Goal: Transaction & Acquisition: Register for event/course

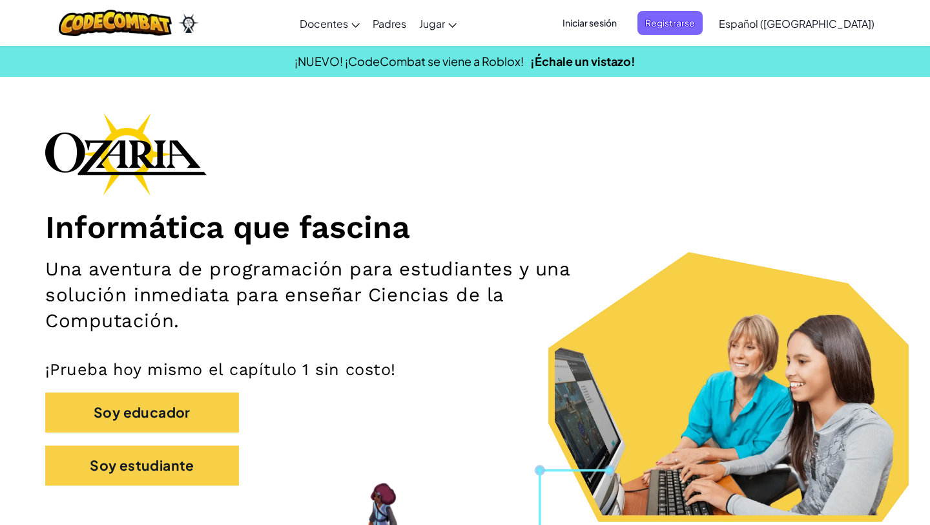
click at [625, 22] on span "Iniciar sesión" at bounding box center [590, 23] width 70 height 24
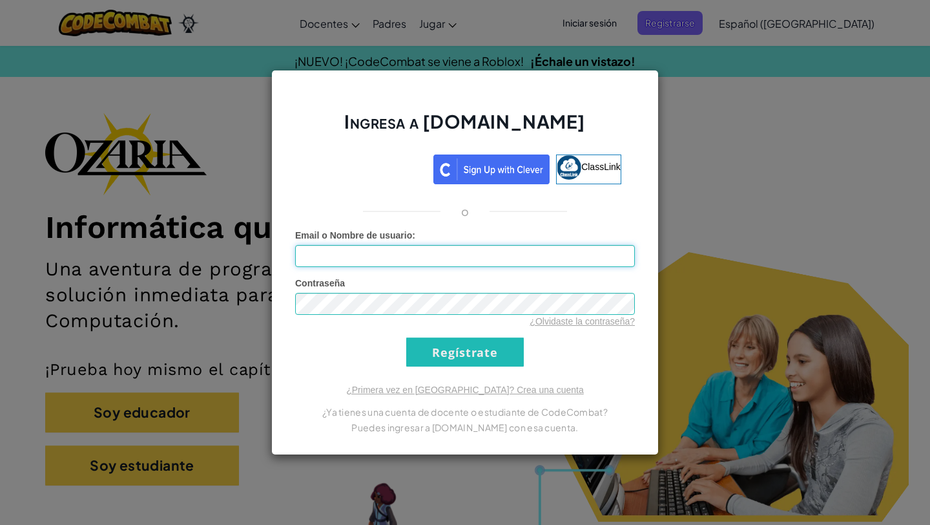
click at [439, 256] on input "Email o Nombre de usuario :" at bounding box center [465, 256] width 340 height 22
type input "[EMAIL_ADDRESS][DOMAIN_NAME]"
click at [415, 360] on input "Regístrate" at bounding box center [465, 351] width 118 height 29
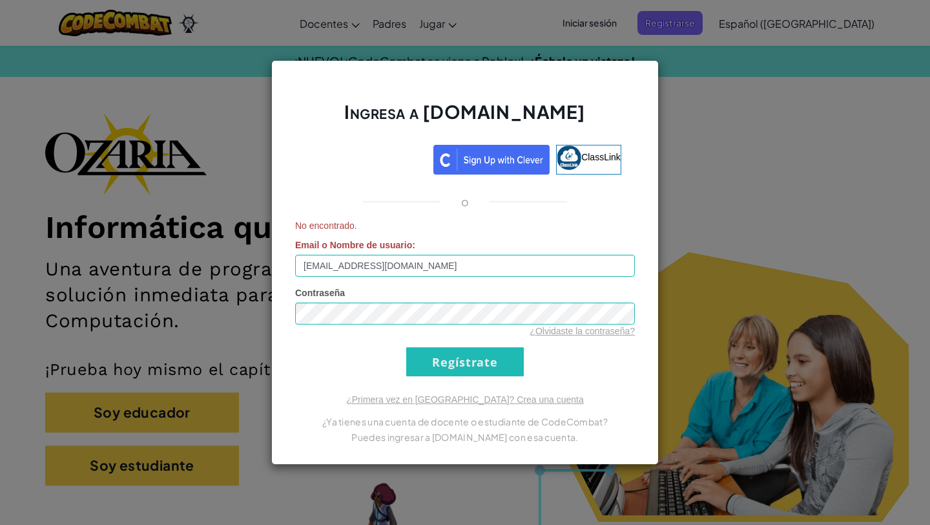
click at [207, 220] on div "Ingresa a [DOMAIN_NAME] ClassLink o No encontrado. Email o Nombre de usuario : …" at bounding box center [465, 262] width 930 height 525
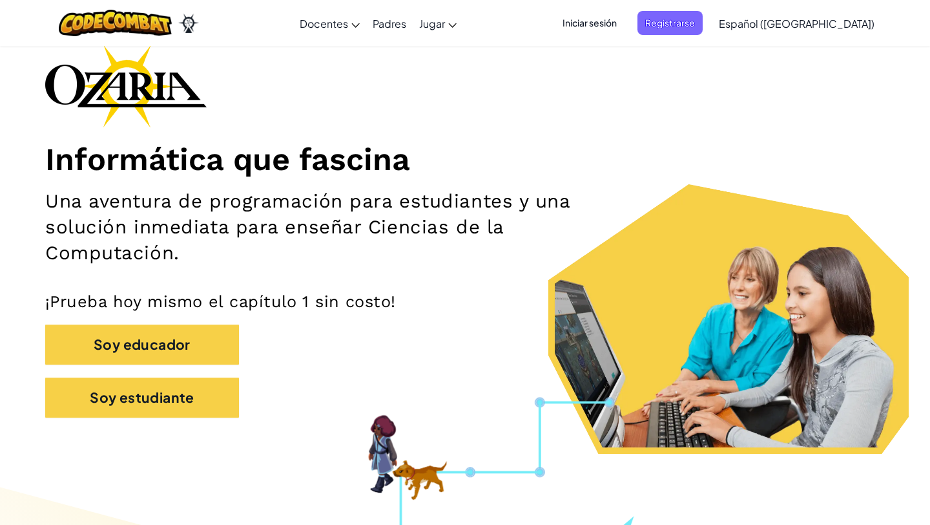
scroll to position [83, 0]
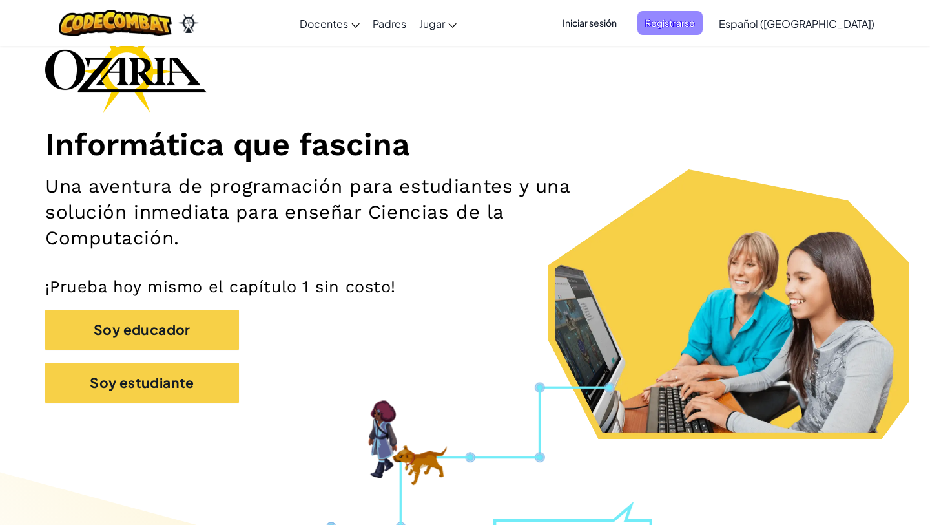
click at [701, 18] on span "Registrarse" at bounding box center [670, 23] width 65 height 24
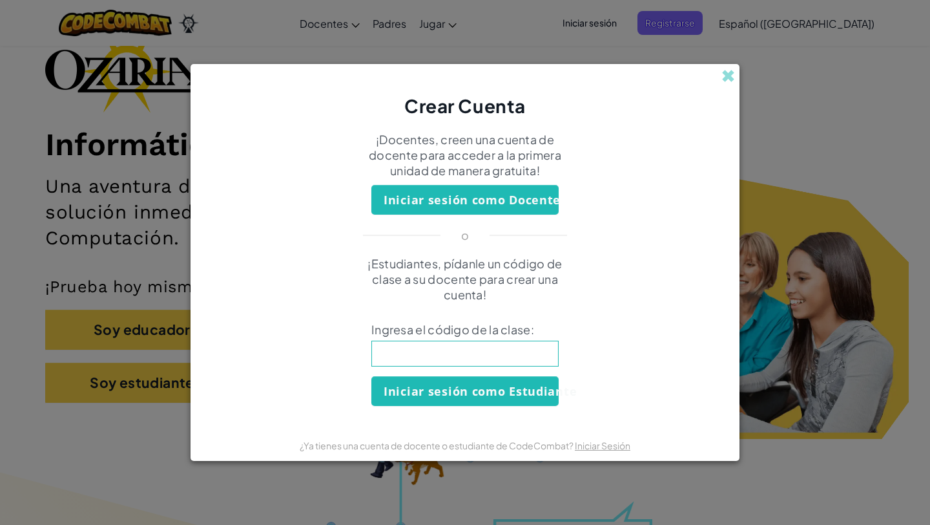
click at [448, 355] on input at bounding box center [464, 353] width 187 height 26
click at [510, 344] on input at bounding box center [464, 353] width 187 height 26
type input "f"
type input "FireBirdThing"
click at [425, 388] on button "Iniciar sesión como Estudiante" at bounding box center [464, 391] width 187 height 30
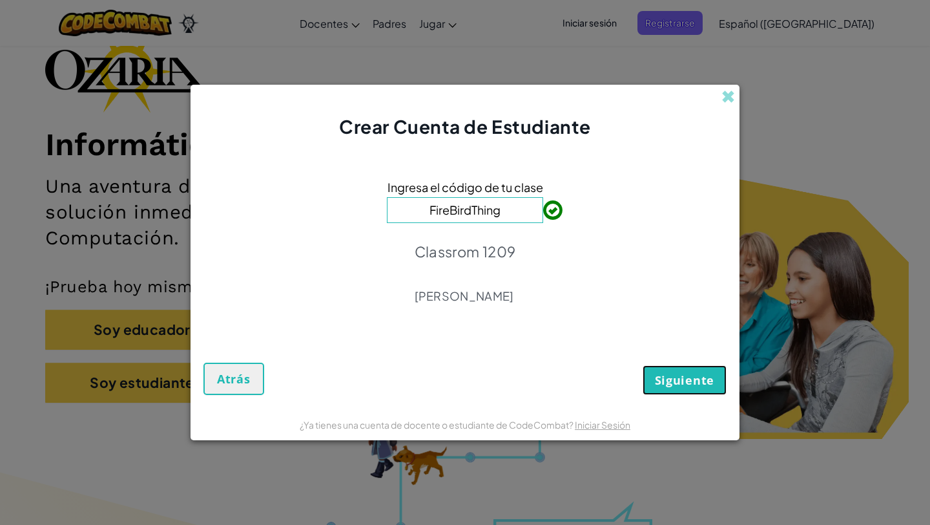
click at [662, 381] on span "Siguiente" at bounding box center [684, 380] width 59 height 16
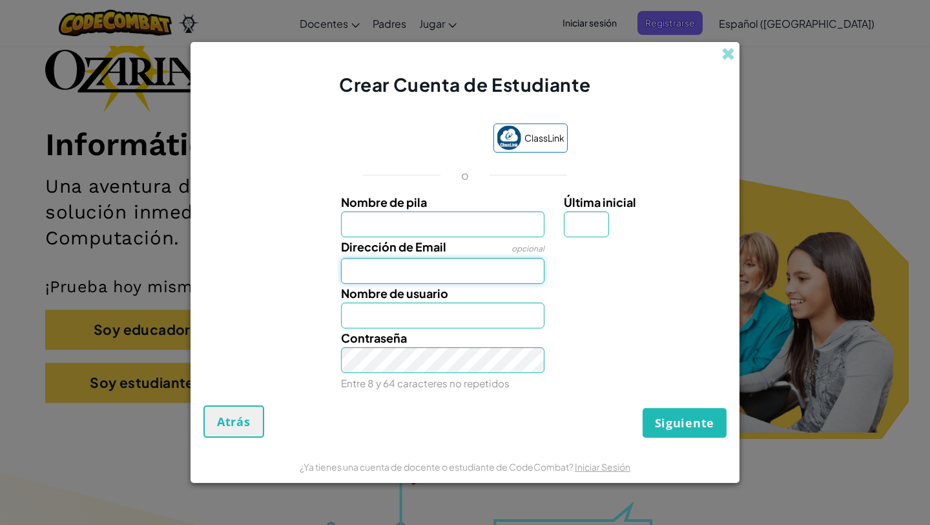
click at [477, 276] on input "Dirección de Email" at bounding box center [443, 271] width 204 height 26
type input "al07151208"
click at [438, 313] on input "Nombre de usuario" at bounding box center [443, 315] width 204 height 26
type input "anaregina"
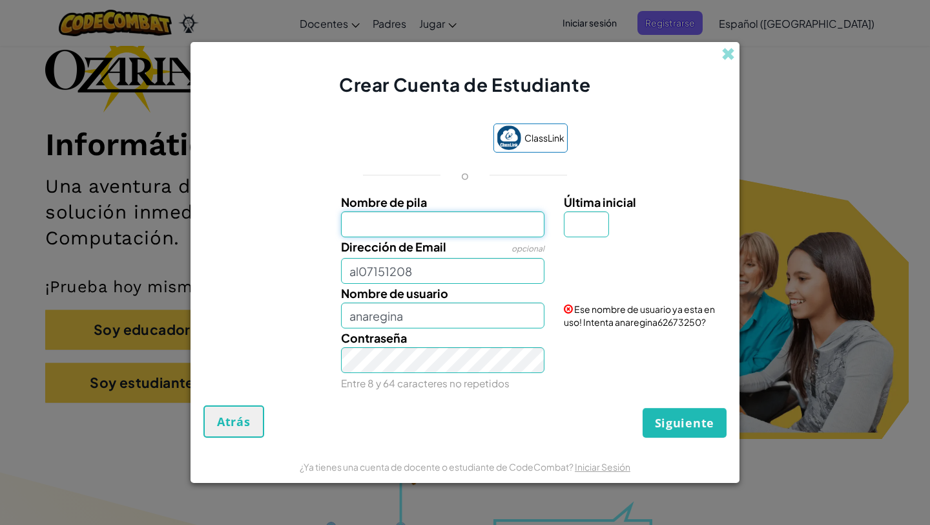
click at [428, 216] on input "Nombre de pila" at bounding box center [443, 224] width 204 height 26
type input "[PERSON_NAME]"
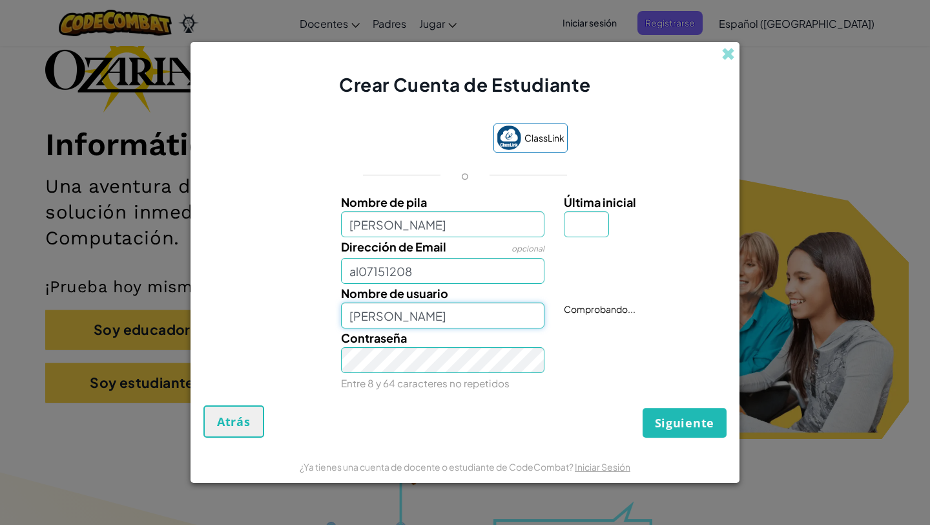
click at [464, 321] on input "[PERSON_NAME]" at bounding box center [443, 315] width 204 height 26
drag, startPoint x: 509, startPoint y: 326, endPoint x: 319, endPoint y: 298, distance: 191.9
click at [319, 298] on div "Nombre de usuario [PERSON_NAME] Nombre de usuario disponible!" at bounding box center [465, 306] width 536 height 45
type input "anaregina1204"
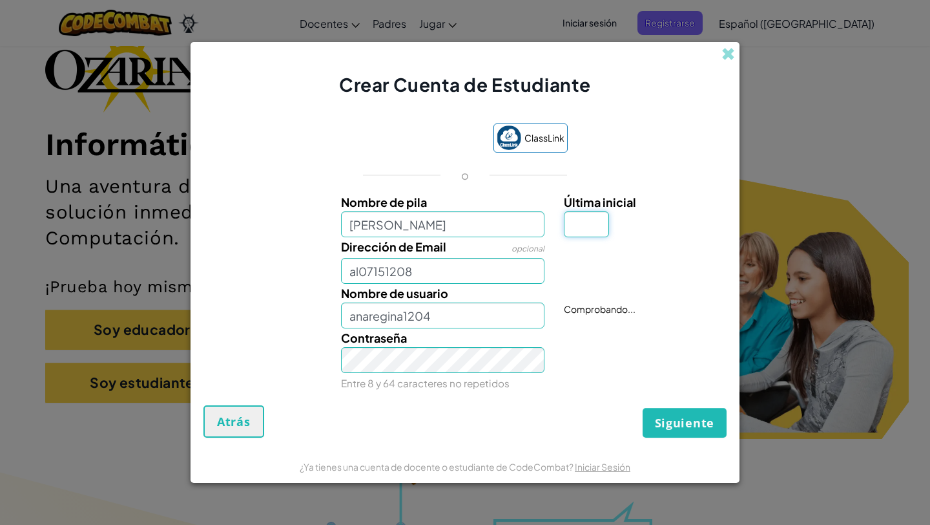
click at [578, 230] on input "Última inicial" at bounding box center [586, 224] width 45 height 26
type input "s"
click at [680, 428] on span "Siguiente" at bounding box center [684, 423] width 59 height 16
click at [433, 278] on input "al07151208" at bounding box center [443, 271] width 204 height 26
type input "[EMAIL_ADDRESS][DOMAIN_NAME]"
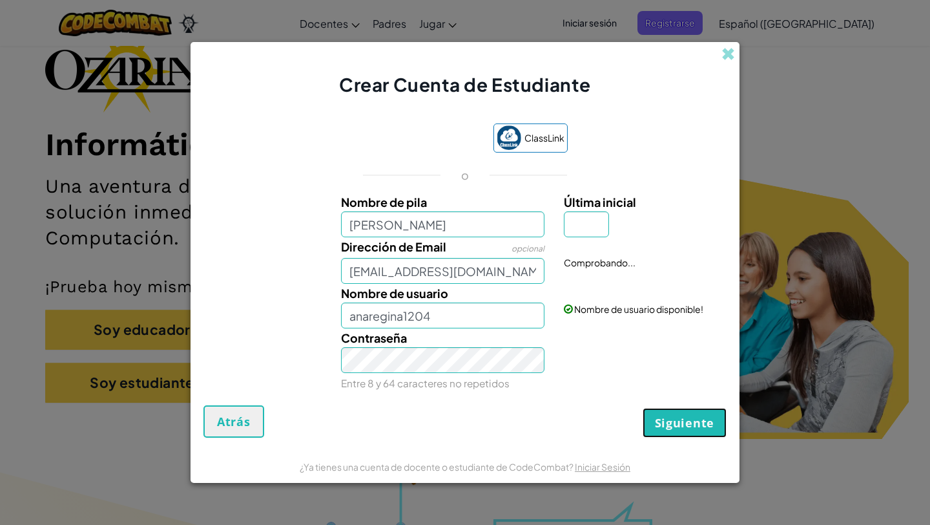
click at [693, 432] on button "Siguiente" at bounding box center [685, 423] width 84 height 30
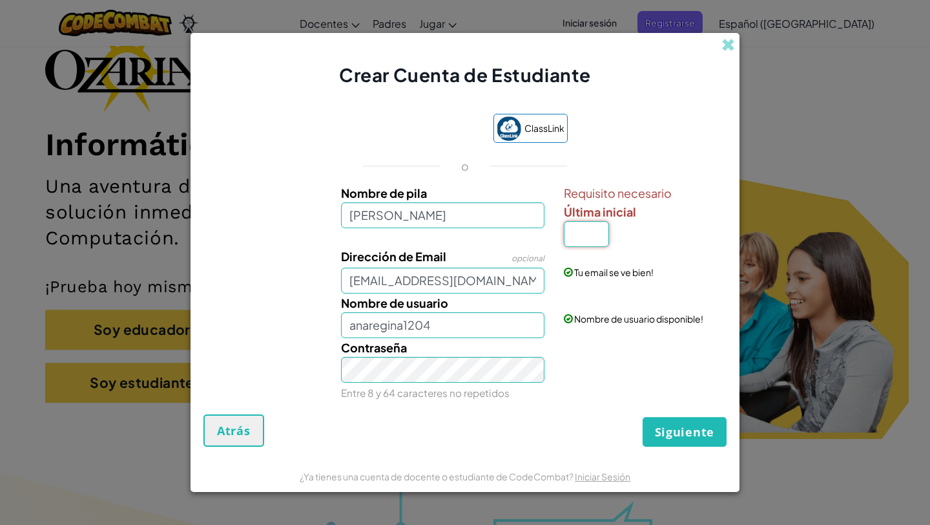
click at [581, 237] on input "Última inicial" at bounding box center [586, 234] width 45 height 26
type input "s"
type input "S"
type input "[PERSON_NAME]"
click at [678, 426] on span "Siguiente" at bounding box center [684, 432] width 59 height 16
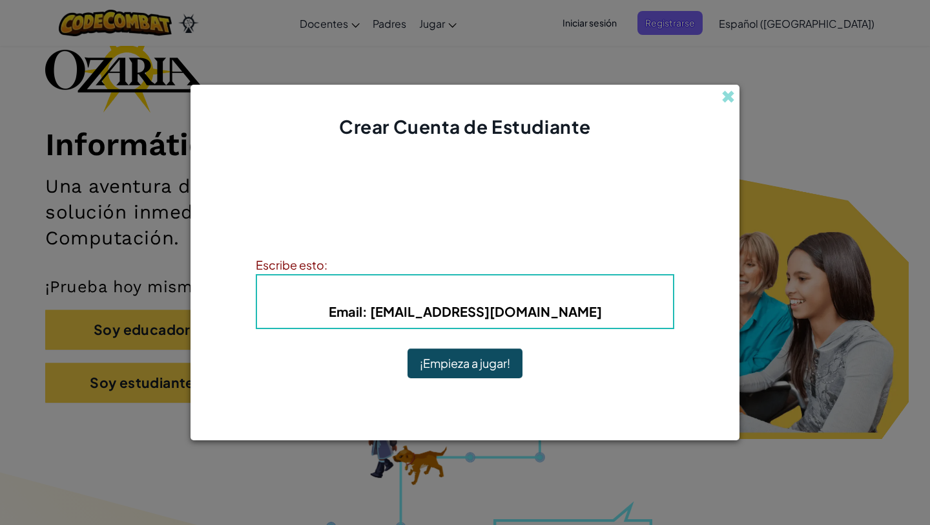
click at [455, 308] on b "Email : [EMAIL_ADDRESS][DOMAIN_NAME]" at bounding box center [465, 311] width 273 height 16
click at [558, 308] on b "Email : [EMAIL_ADDRESS][DOMAIN_NAME]" at bounding box center [465, 311] width 273 height 16
click at [468, 358] on button "¡Empieza a jugar!" at bounding box center [465, 363] width 115 height 30
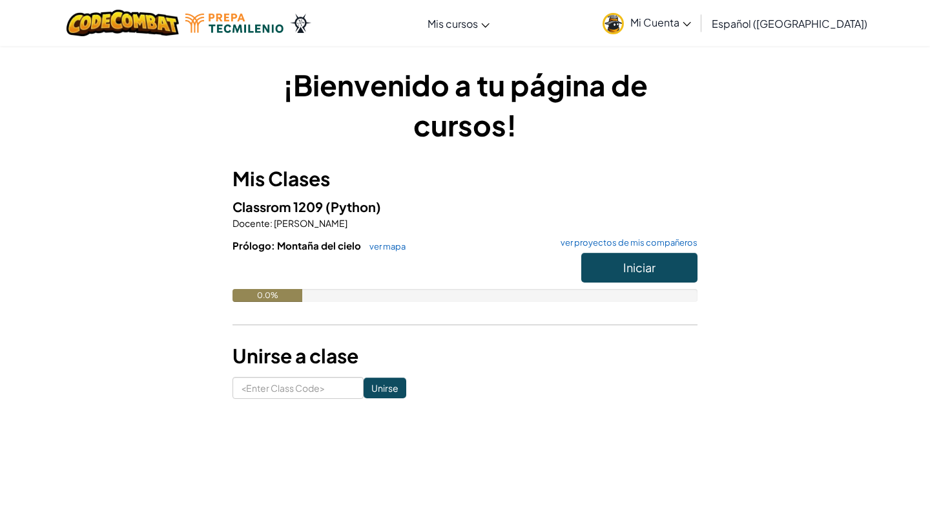
click at [826, 24] on span "Español ([GEOGRAPHIC_DATA])" at bounding box center [790, 24] width 156 height 14
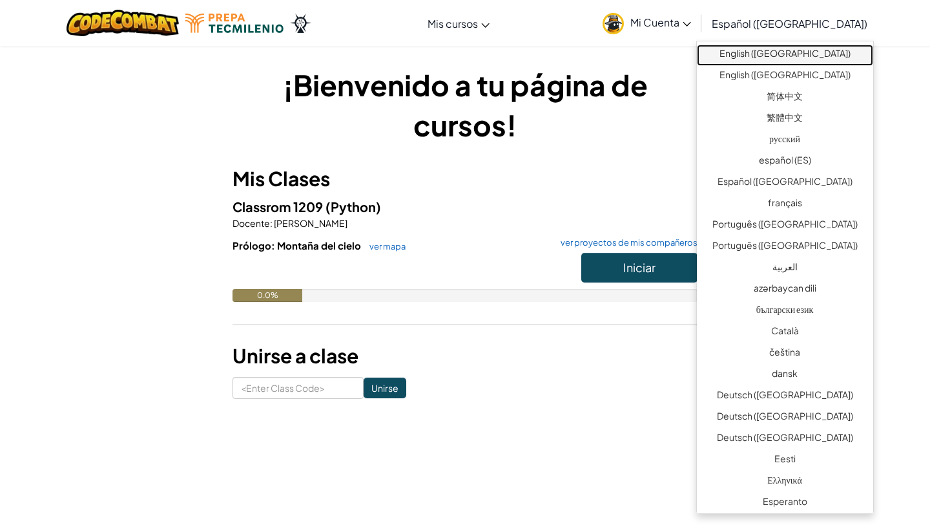
click at [790, 48] on link "English ([GEOGRAPHIC_DATA])" at bounding box center [785, 55] width 176 height 21
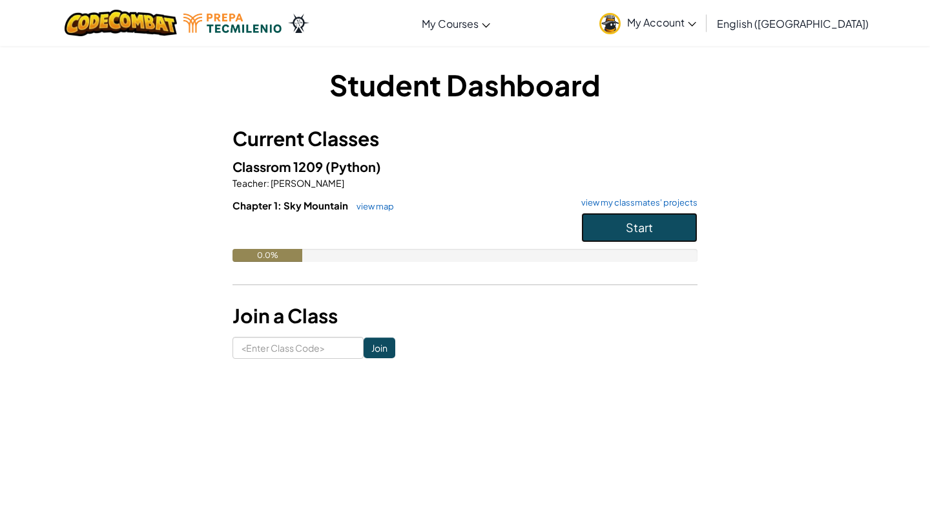
click at [614, 218] on button "Start" at bounding box center [639, 228] width 116 height 30
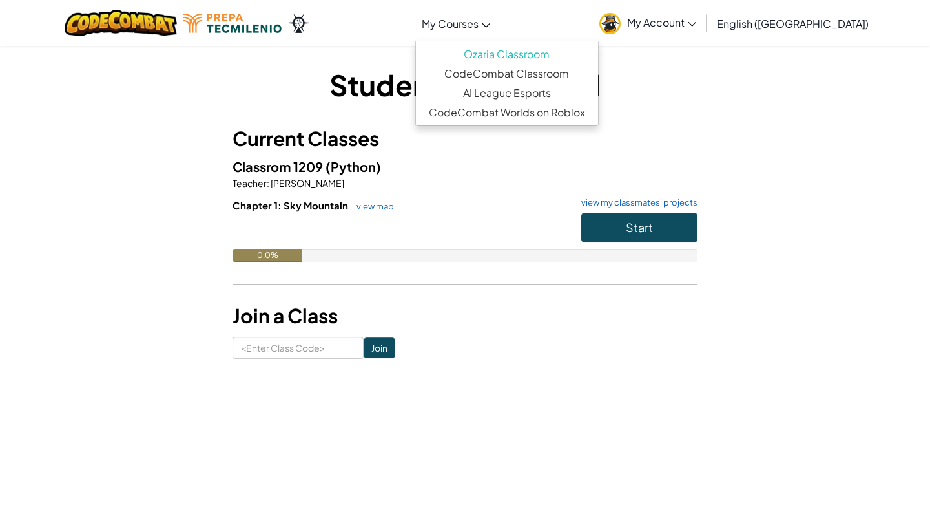
click at [497, 25] on link "My Courses" at bounding box center [455, 23] width 81 height 35
click at [776, 63] on div "Student Dashboard Current Classes Classrom 1209 (Python) Teacher : Cristina Tre…" at bounding box center [465, 211] width 756 height 333
